Goal: Task Accomplishment & Management: Use online tool/utility

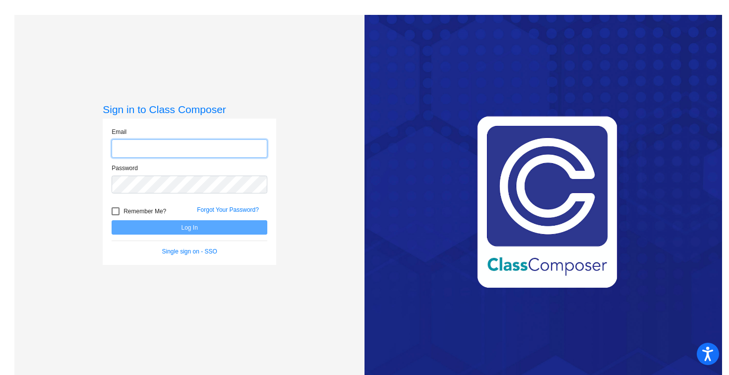
type input "[PERSON_NAME][EMAIL_ADDRESS][PERSON_NAME][DOMAIN_NAME]"
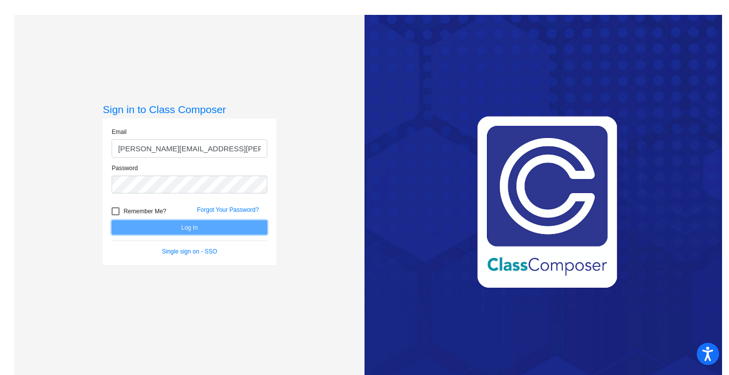
click at [207, 225] on button "Log In" at bounding box center [190, 227] width 156 height 14
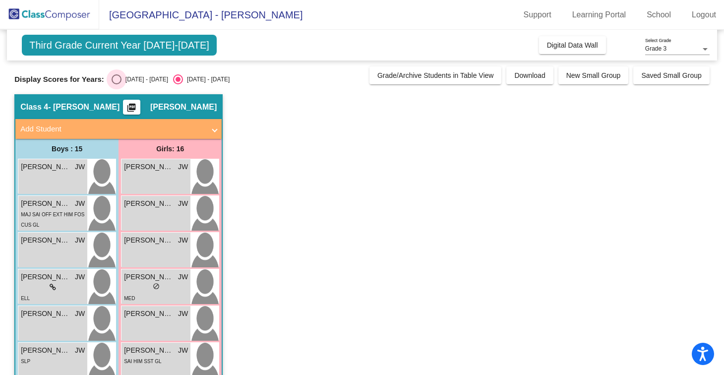
click at [117, 80] on div "Select an option" at bounding box center [117, 79] width 10 height 10
click at [117, 84] on input "[DATE] - [DATE]" at bounding box center [116, 84] width 0 height 0
radio input "true"
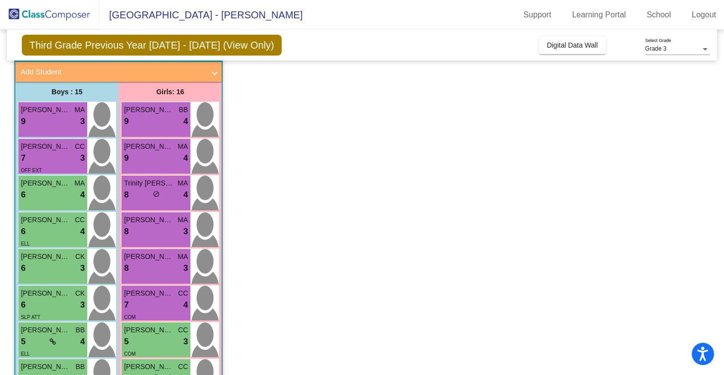
scroll to position [56, 0]
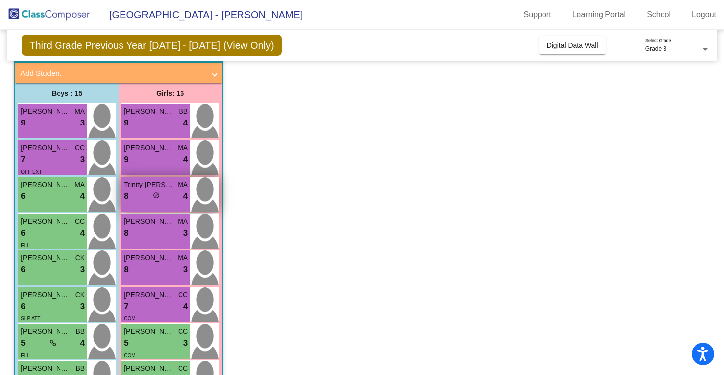
click at [211, 196] on img at bounding box center [204, 194] width 28 height 35
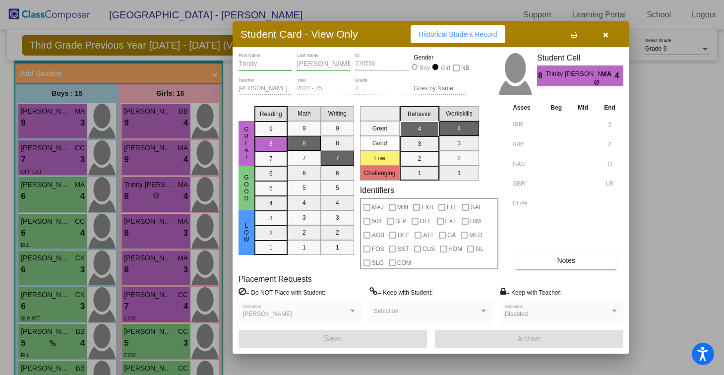
click at [607, 39] on button "button" at bounding box center [605, 34] width 32 height 18
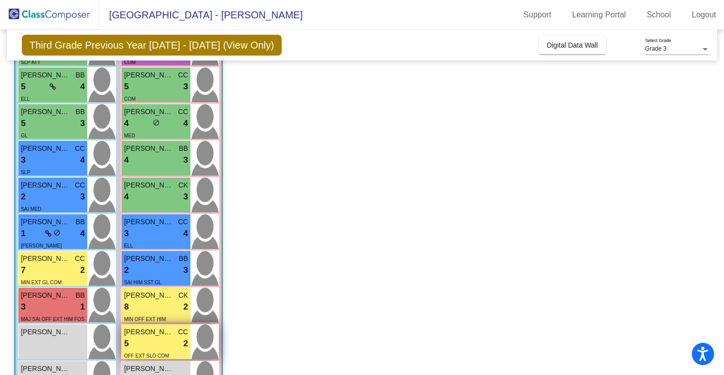
scroll to position [0, 0]
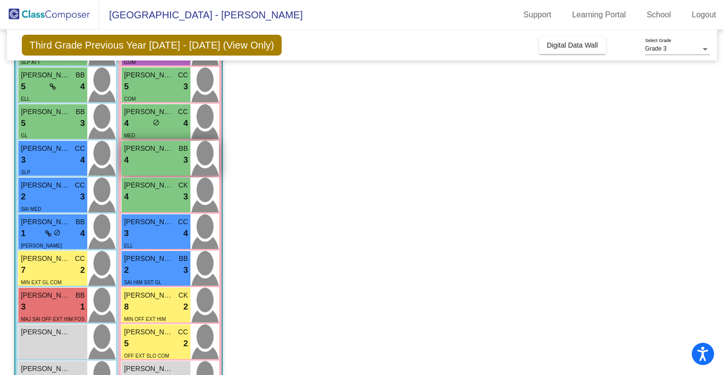
click at [208, 163] on img at bounding box center [204, 158] width 28 height 35
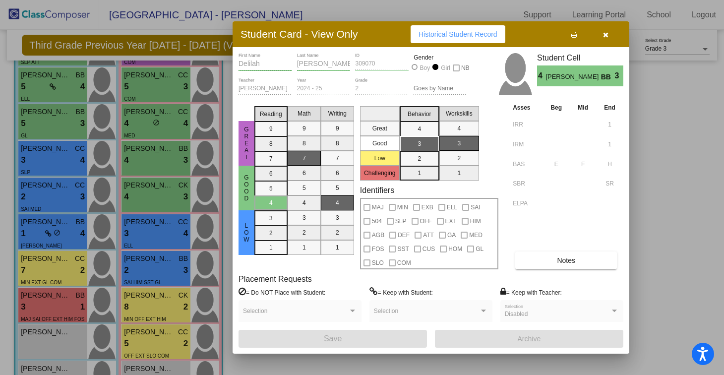
click at [606, 35] on icon "button" at bounding box center [605, 34] width 5 height 7
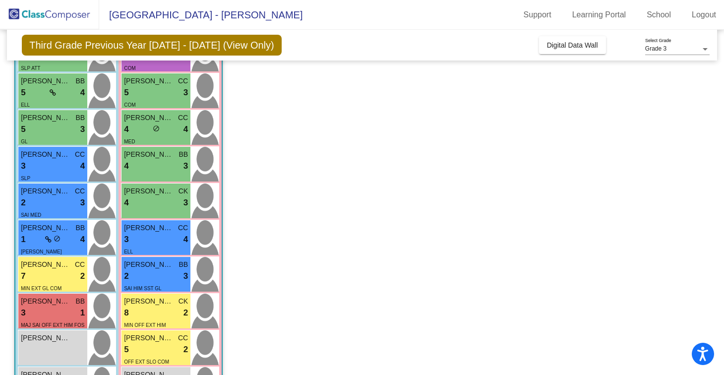
scroll to position [260, 0]
